Goal: Navigation & Orientation: Find specific page/section

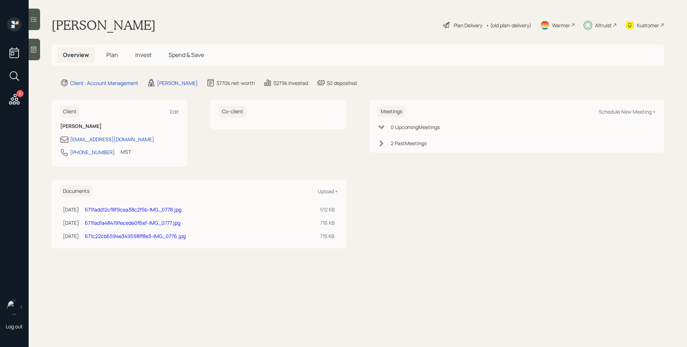
click at [610, 24] on div "Altruist" at bounding box center [603, 25] width 17 height 8
